Goal: Task Accomplishment & Management: Complete application form

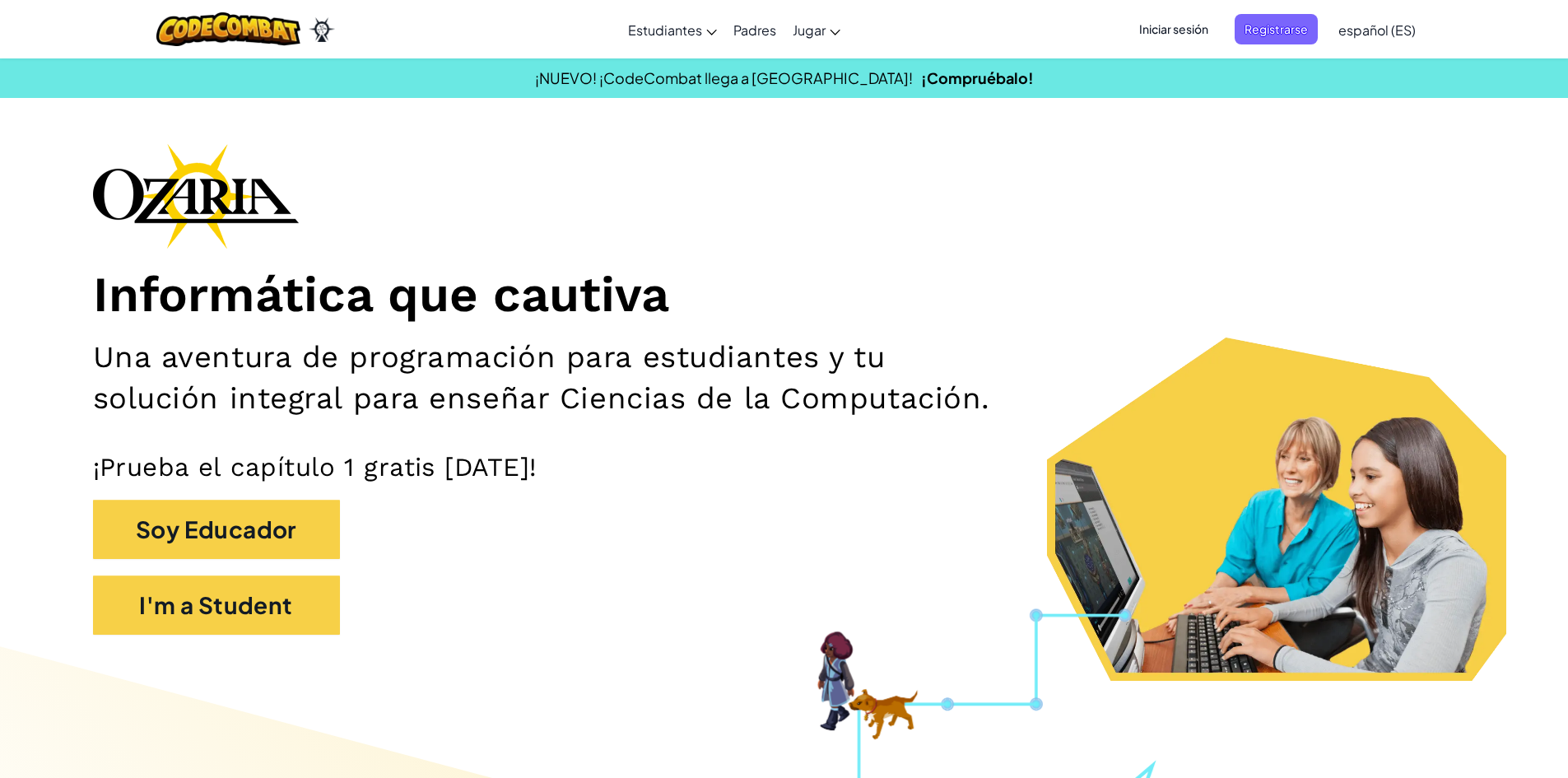
click at [1160, 36] on span "Iniciar sesión" at bounding box center [1174, 29] width 89 height 30
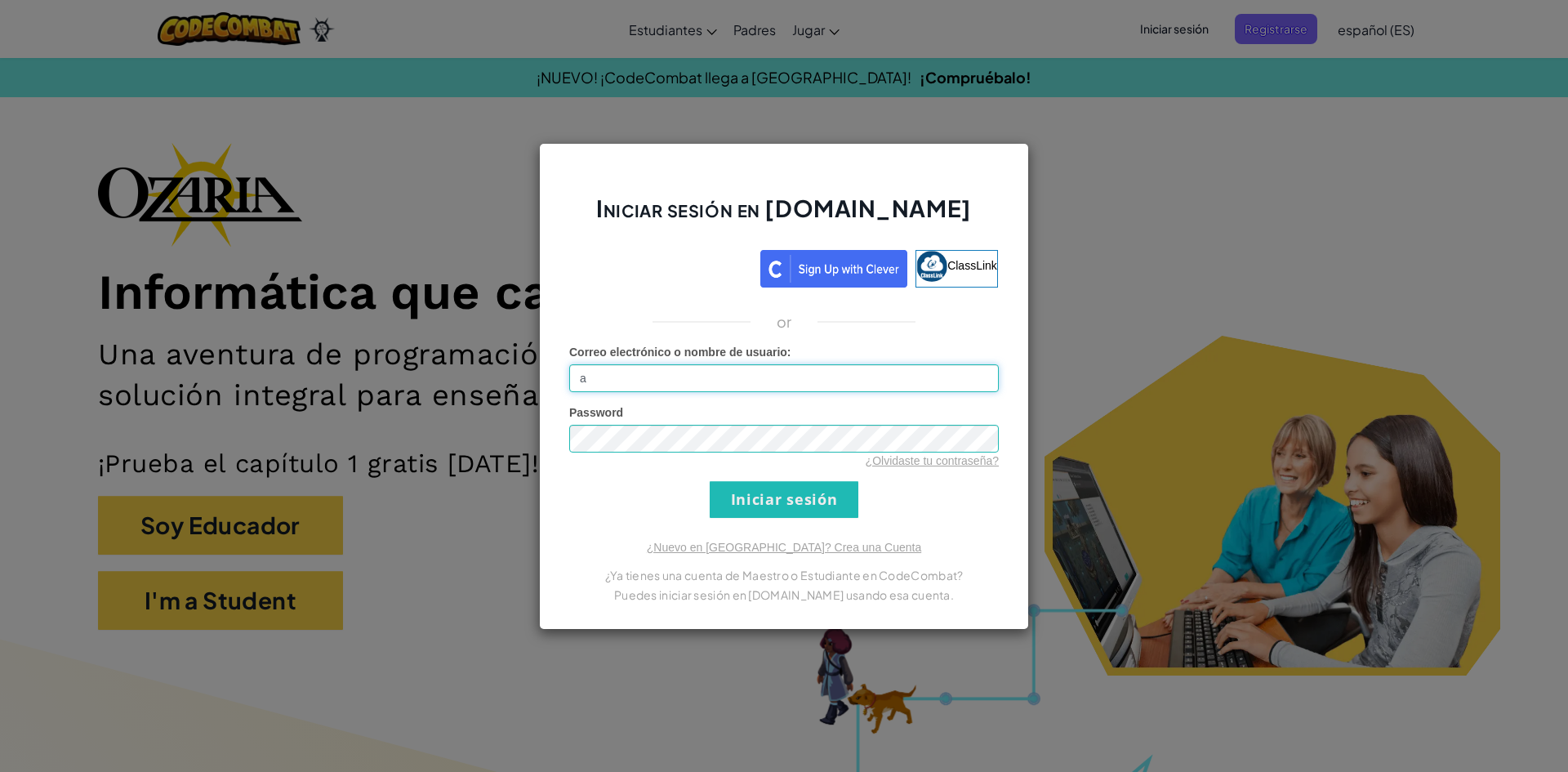
click at [801, 388] on input "a" at bounding box center [784, 378] width 430 height 27
click at [796, 383] on input "a" at bounding box center [784, 378] width 430 height 27
type input "a"
type input "al"
click at [948, 120] on div "Iniciar sesión en [DOMAIN_NAME] ClassLink or Error desconocido. Correo electrón…" at bounding box center [784, 386] width 1568 height 772
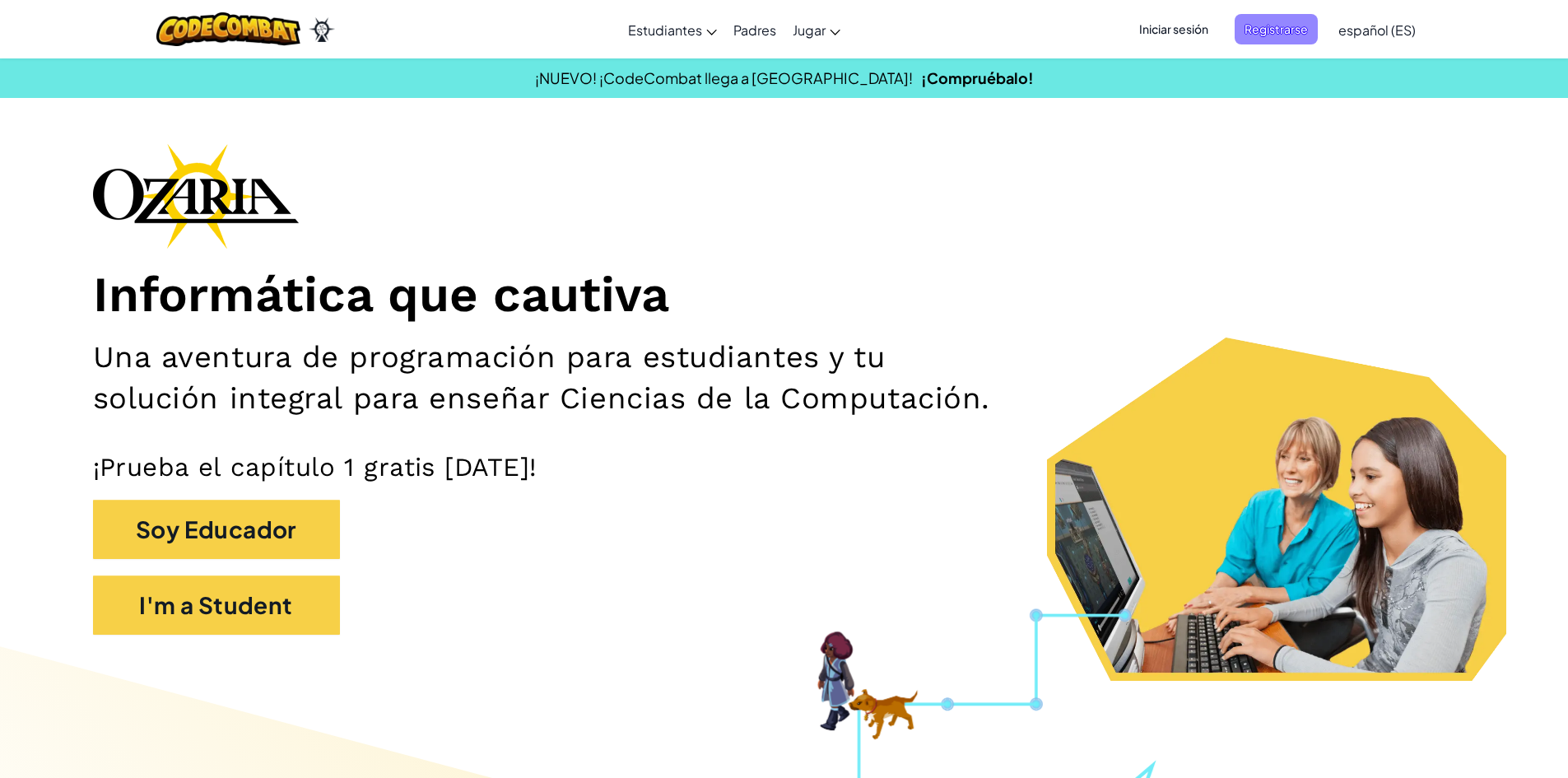
click at [1289, 37] on span "Registrarse" at bounding box center [1276, 29] width 83 height 30
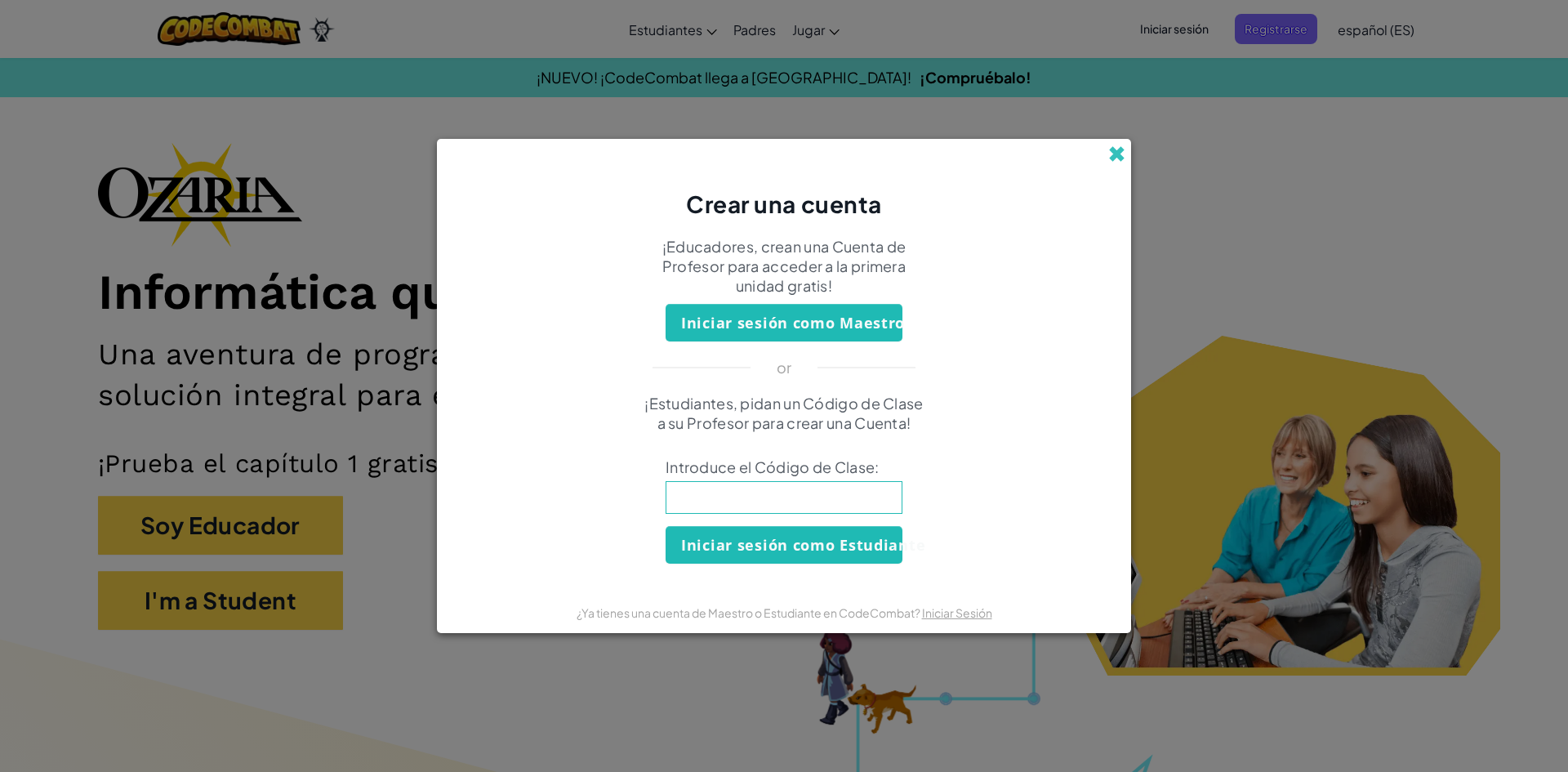
click at [1116, 152] on span at bounding box center [1117, 153] width 17 height 17
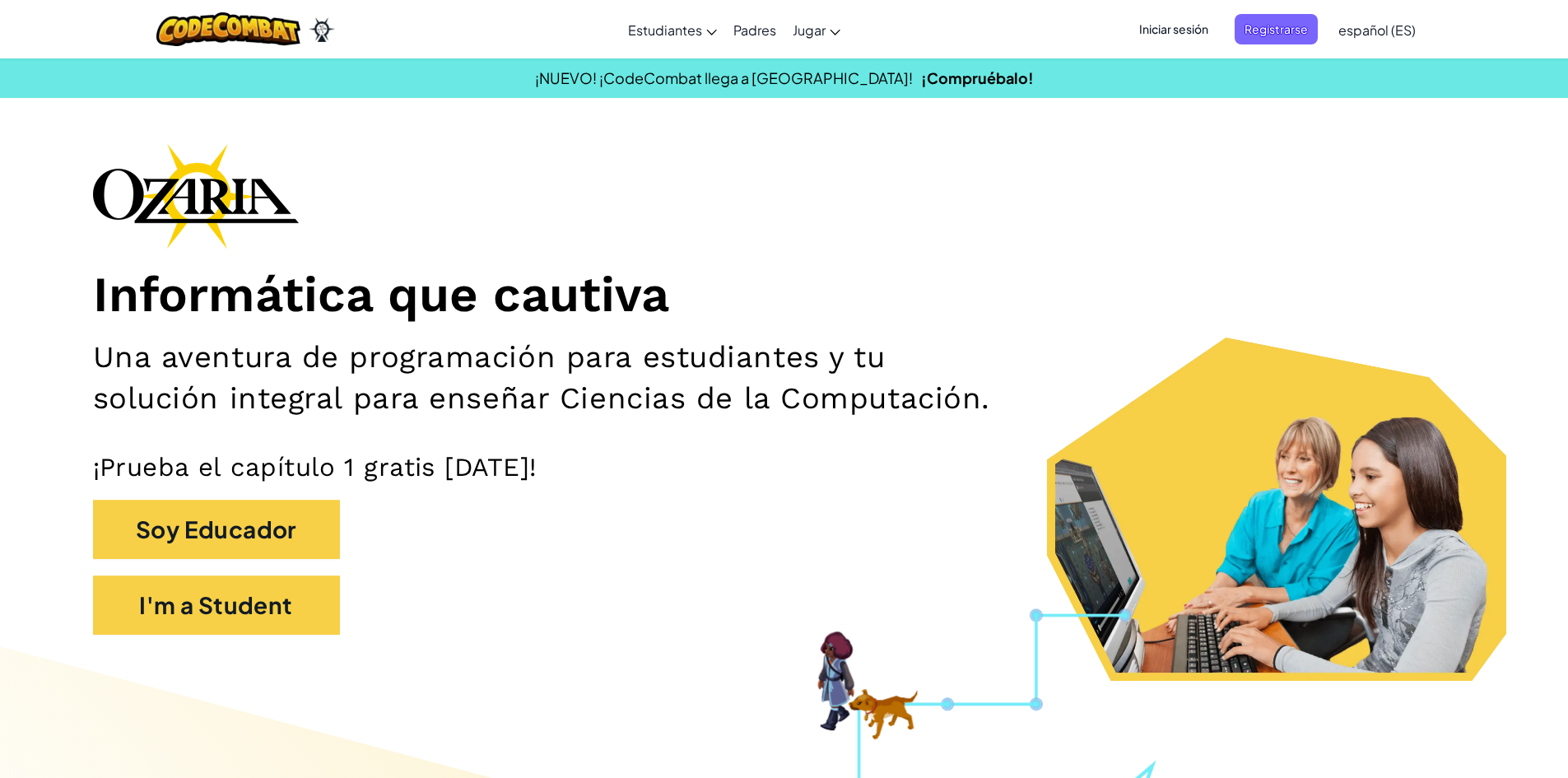
click at [1180, 20] on span "Iniciar sesión" at bounding box center [1174, 29] width 89 height 30
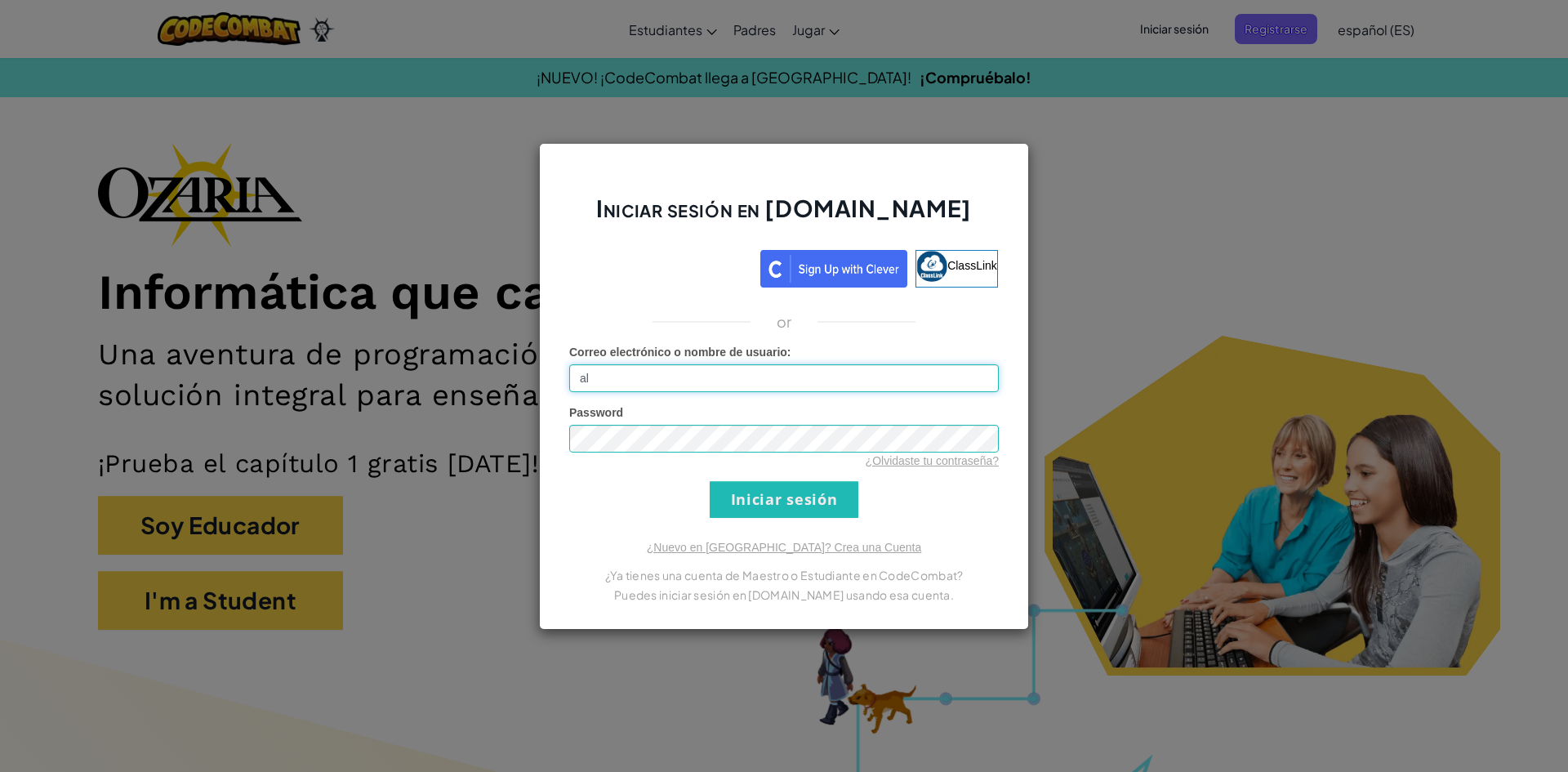
type input "a"
click at [1151, 150] on div "Iniciar sesión en [DOMAIN_NAME] ClassLink or Error desconocido. Correo electrón…" at bounding box center [784, 386] width 1568 height 772
